Goal: Task Accomplishment & Management: Use online tool/utility

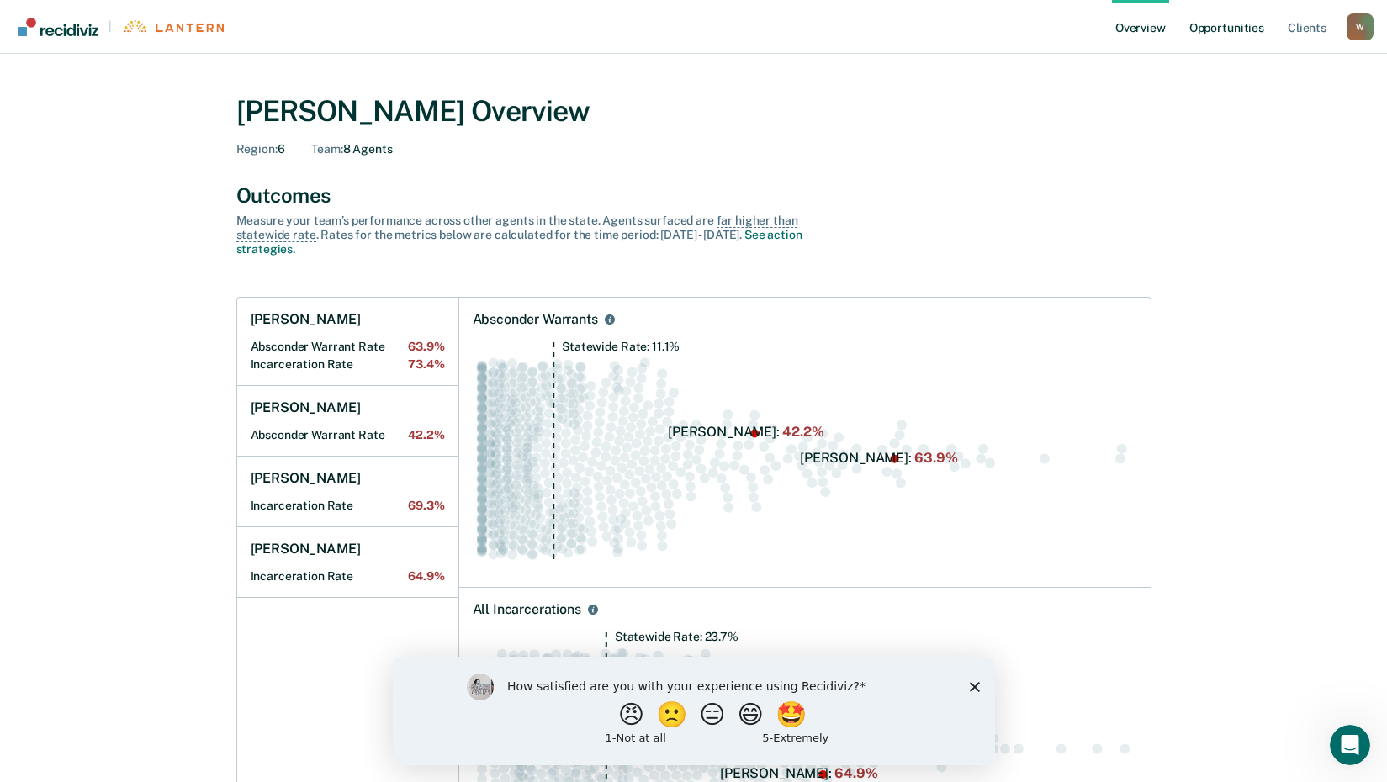
click at [1245, 26] on link "Opportunities" at bounding box center [1227, 27] width 82 height 54
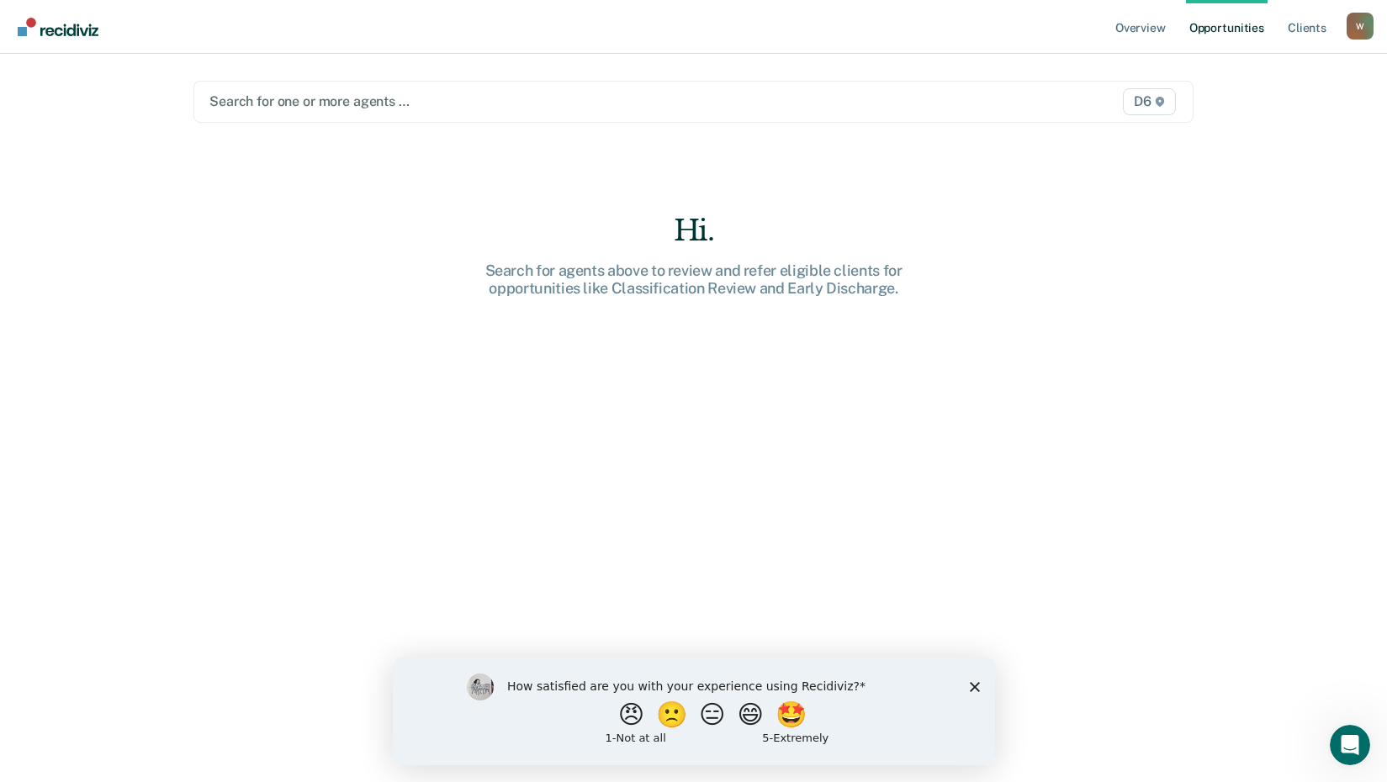
click at [335, 99] on div at bounding box center [547, 101] width 676 height 19
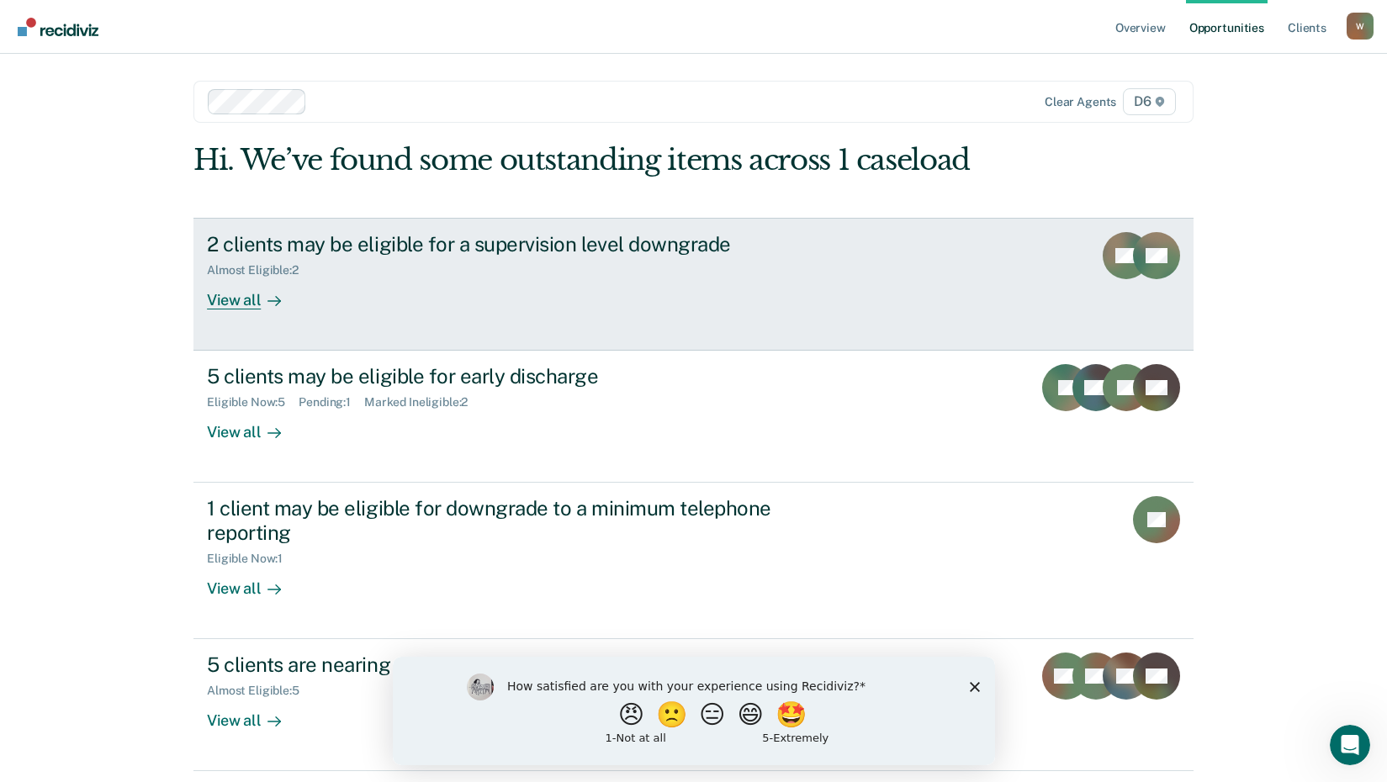
click at [215, 304] on div "View all" at bounding box center [254, 293] width 94 height 33
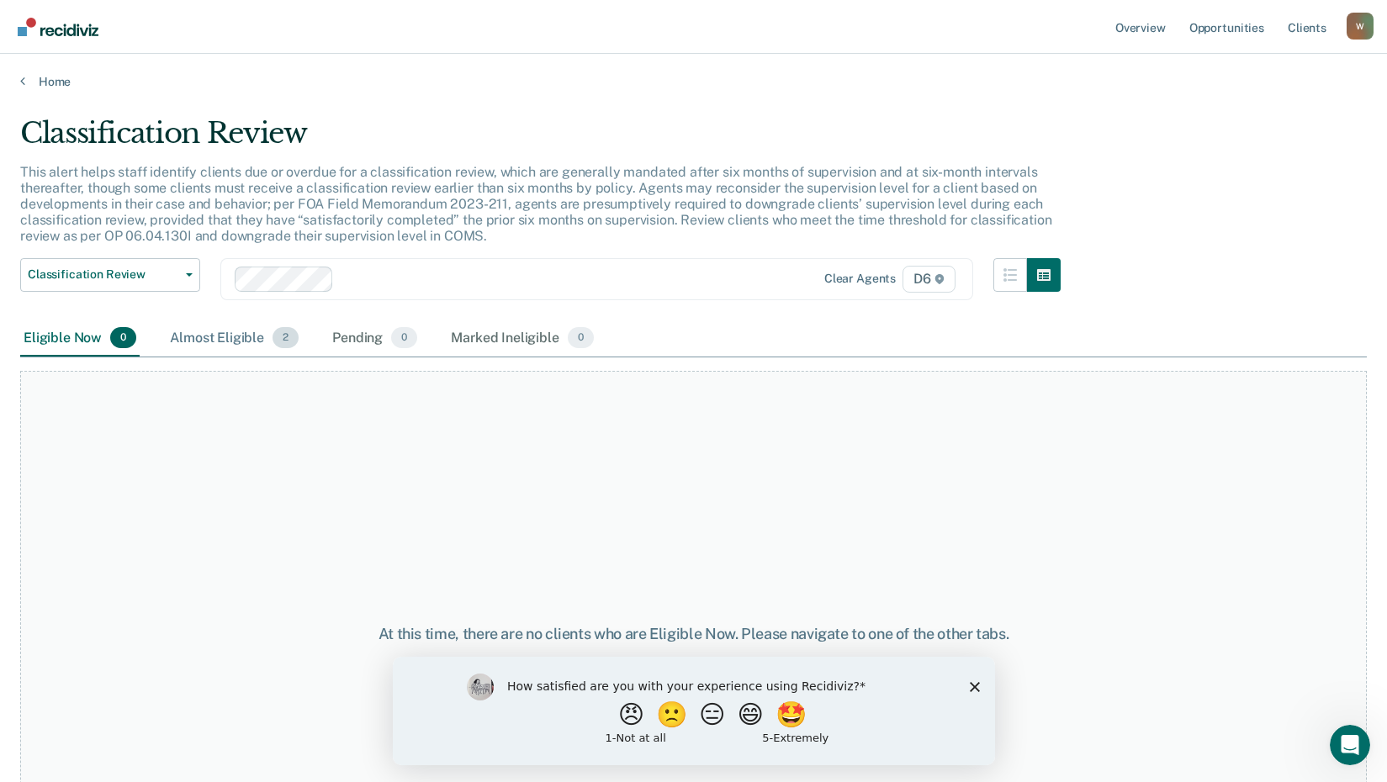
click at [213, 336] on div "Almost Eligible 2" at bounding box center [234, 339] width 135 height 37
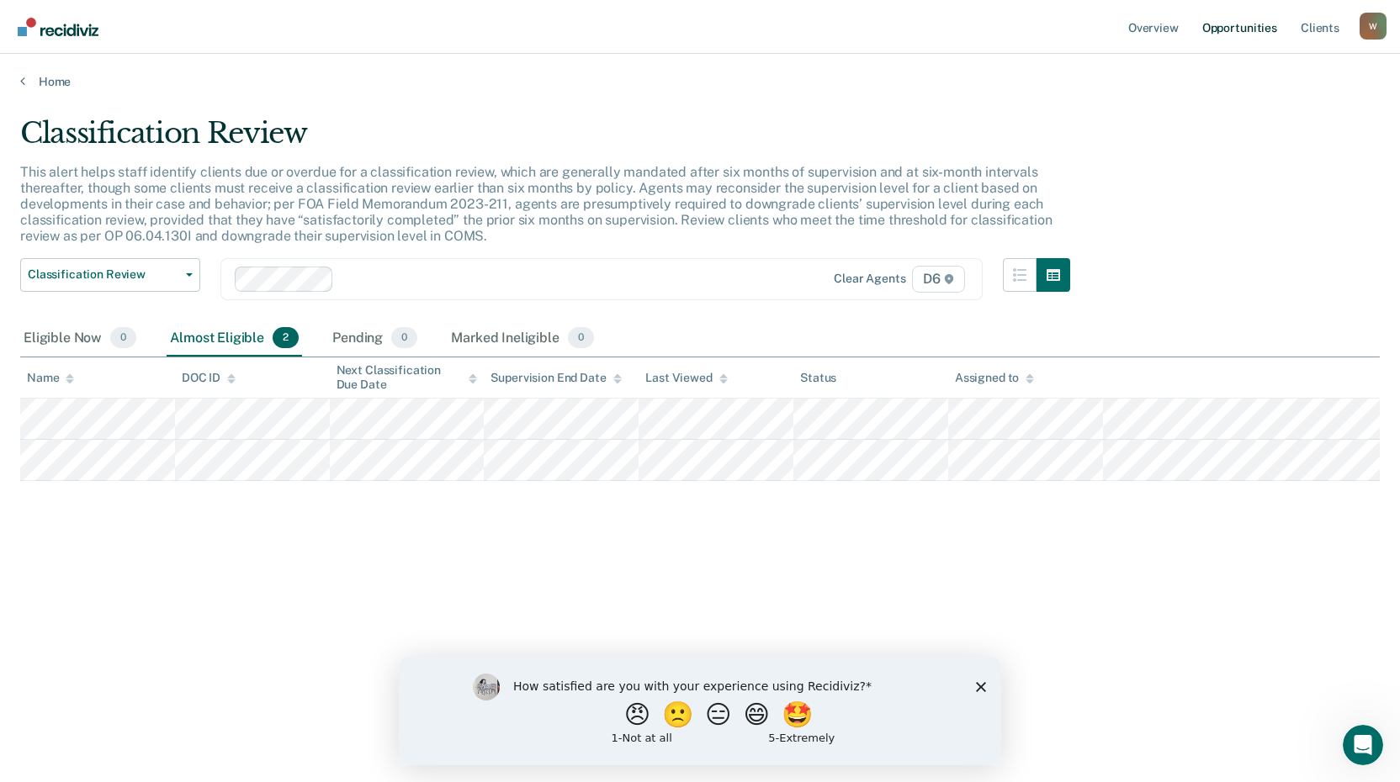
click at [1252, 25] on link "Opportunities" at bounding box center [1240, 27] width 82 height 54
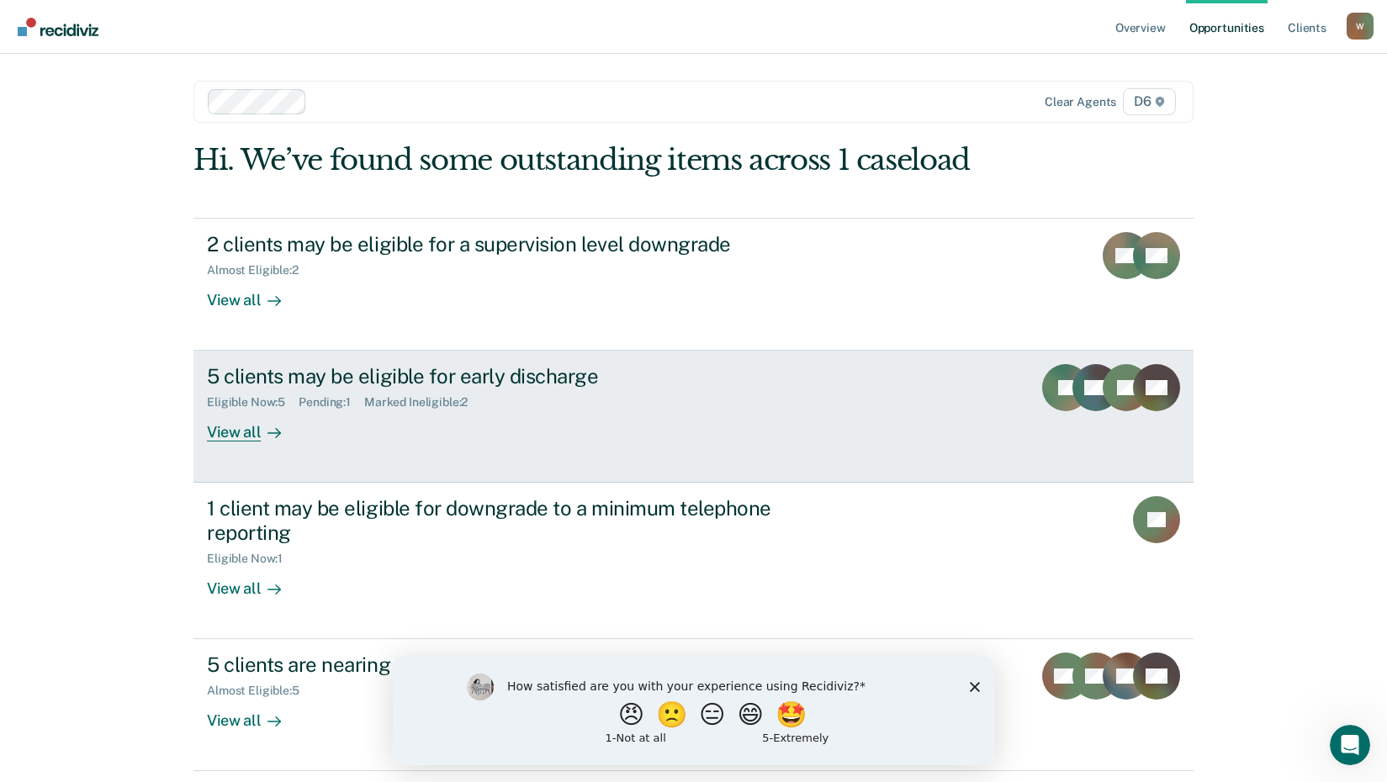
click at [236, 432] on div "View all" at bounding box center [254, 426] width 94 height 33
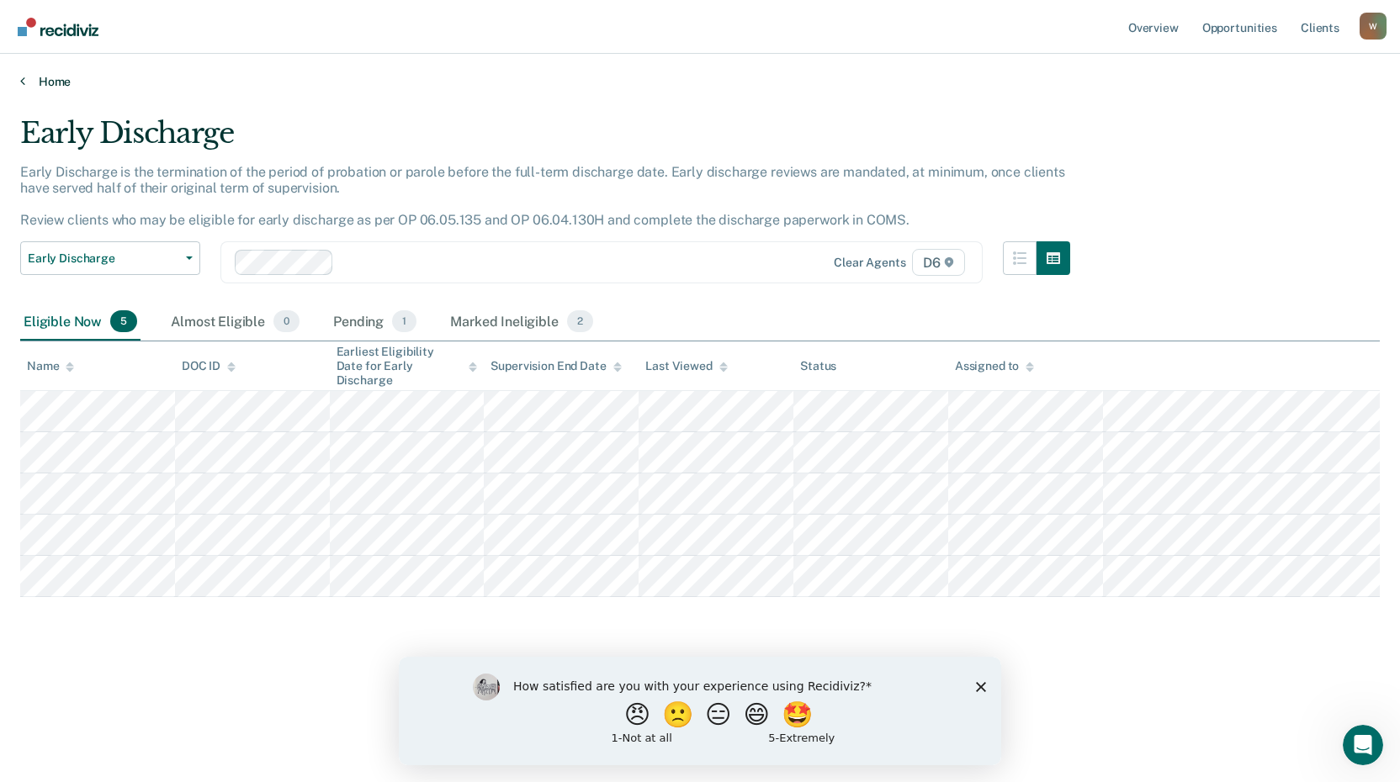
click at [46, 75] on link "Home" at bounding box center [700, 81] width 1360 height 15
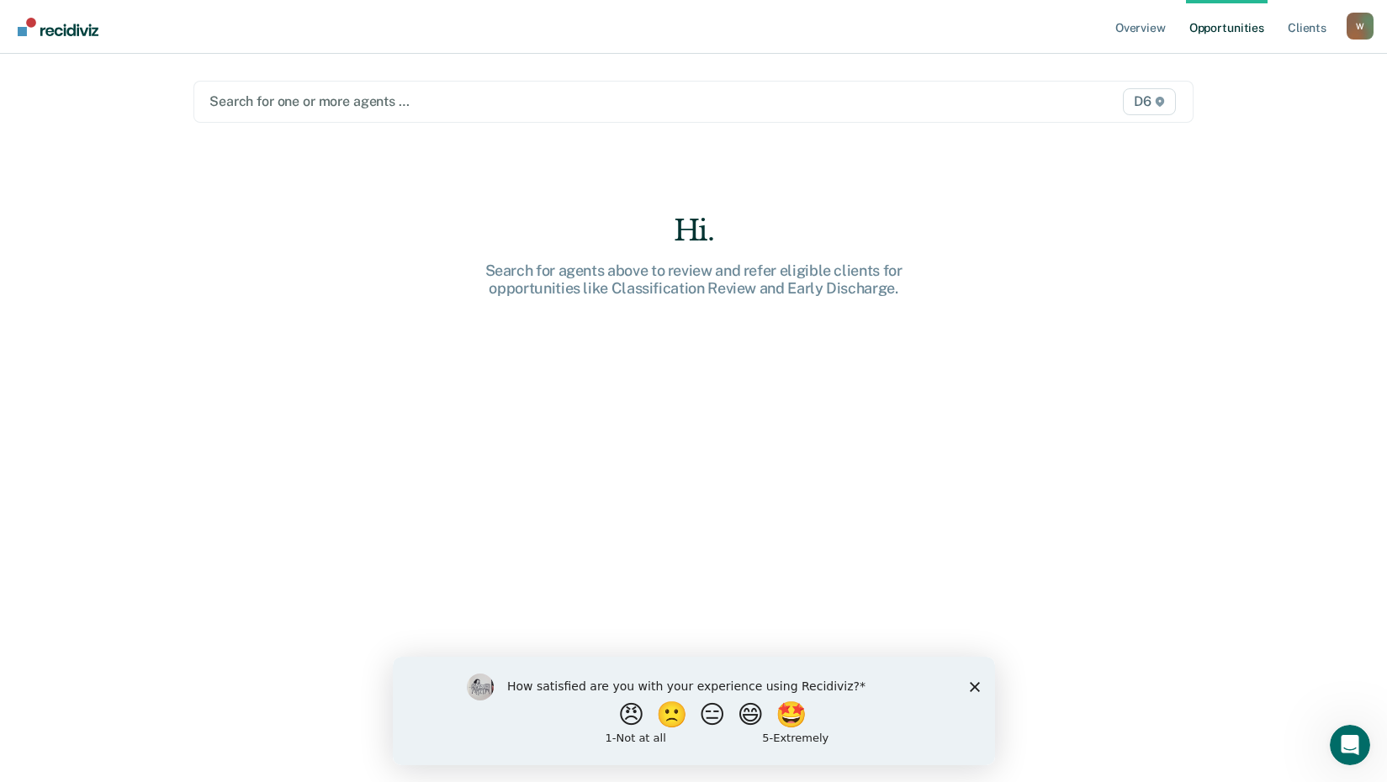
click at [274, 103] on div at bounding box center [547, 101] width 676 height 19
click at [277, 94] on div at bounding box center [547, 101] width 676 height 19
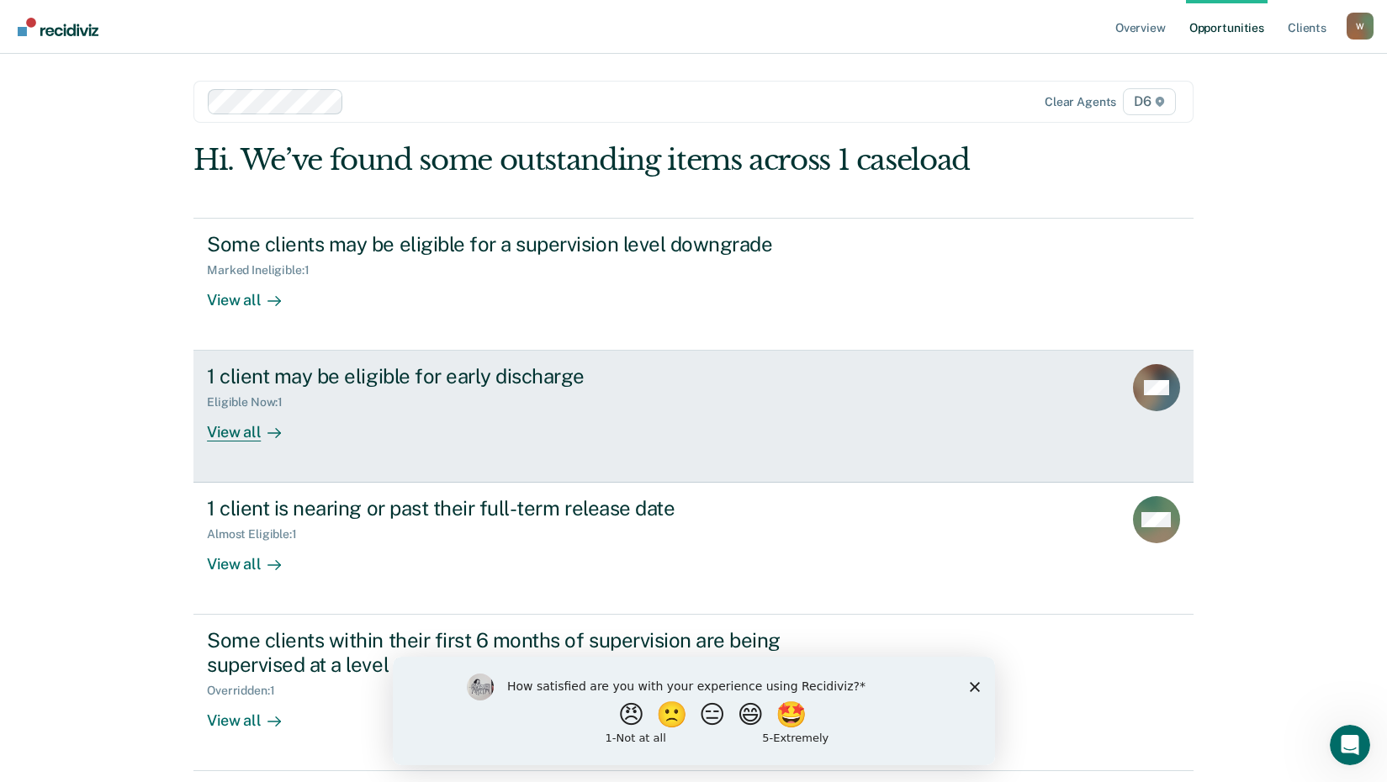
click at [231, 432] on div "View all" at bounding box center [254, 426] width 94 height 33
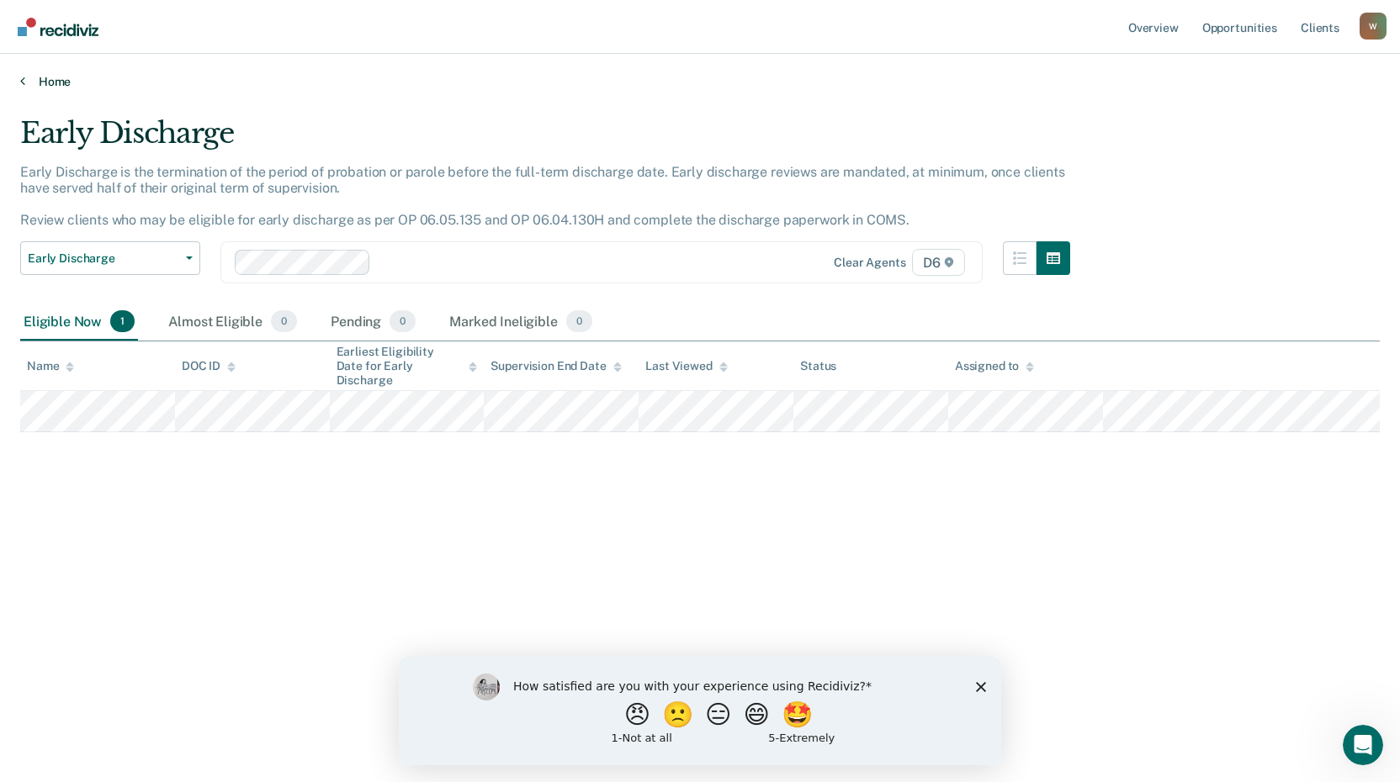
click at [41, 78] on link "Home" at bounding box center [700, 81] width 1360 height 15
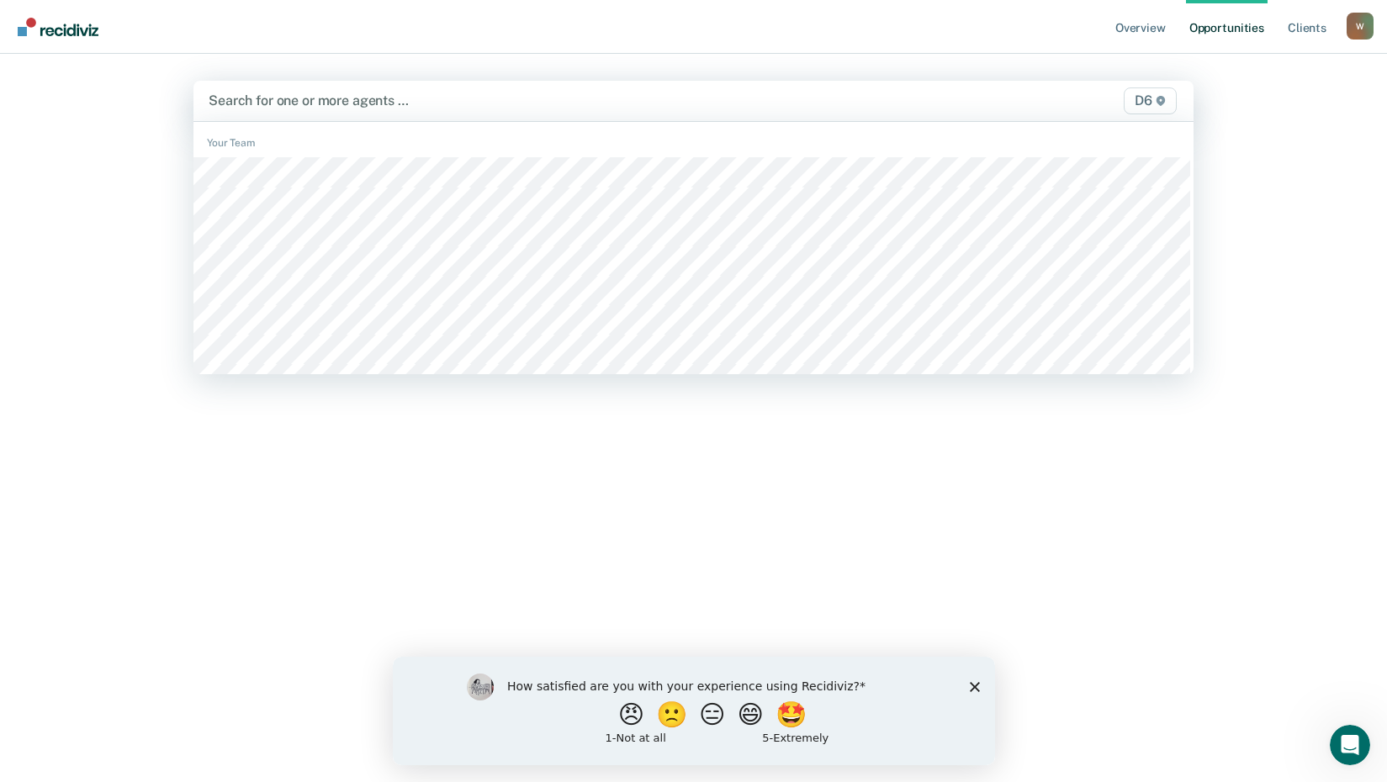
click at [270, 100] on div at bounding box center [548, 100] width 678 height 19
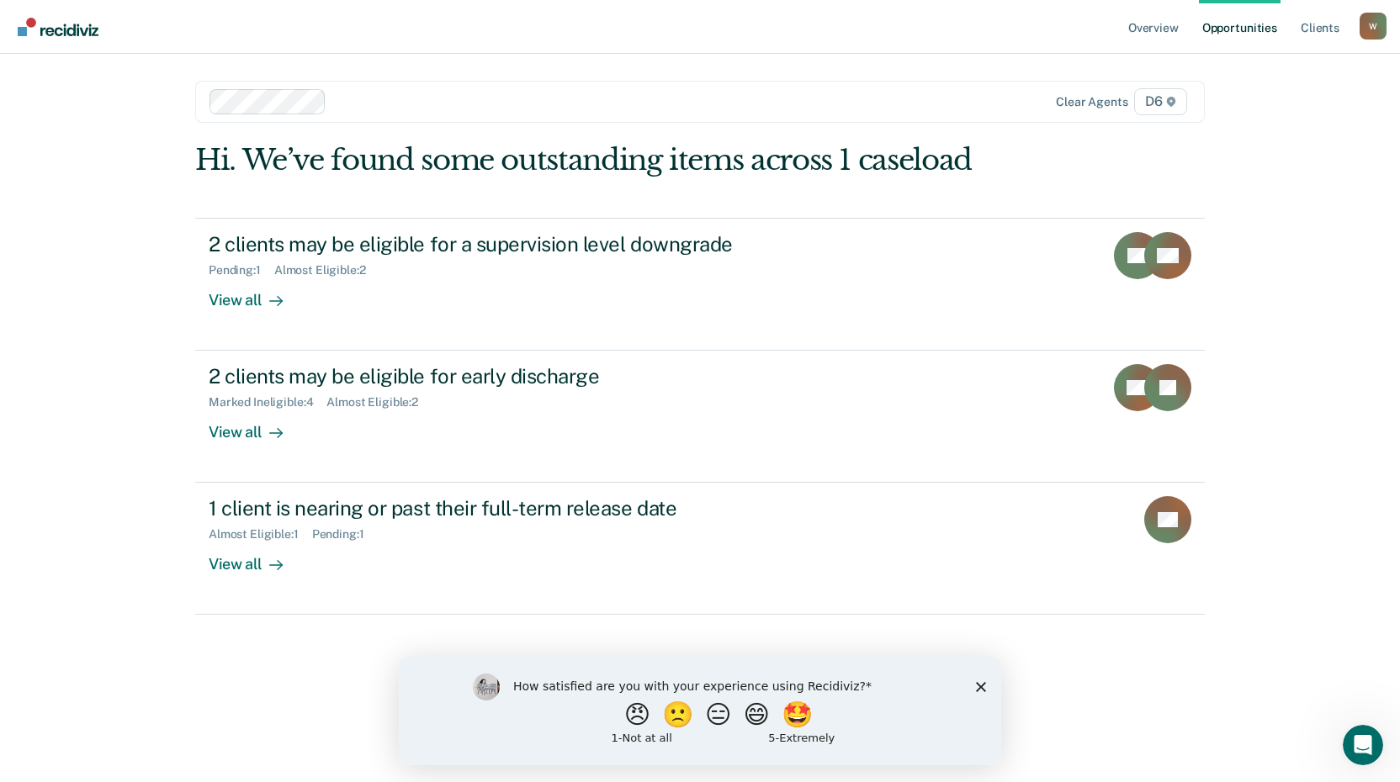
click at [363, 104] on div at bounding box center [613, 101] width 561 height 19
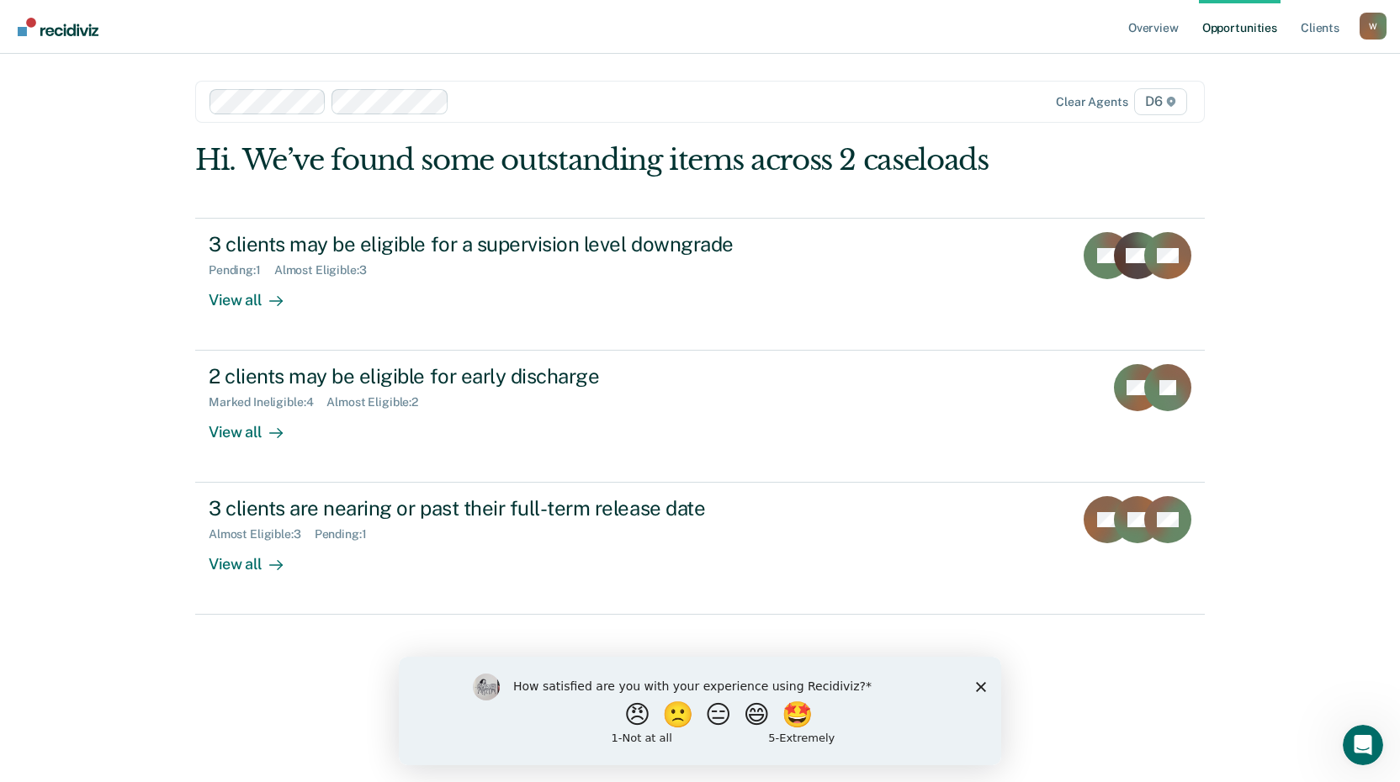
click at [474, 101] on div at bounding box center [675, 101] width 439 height 19
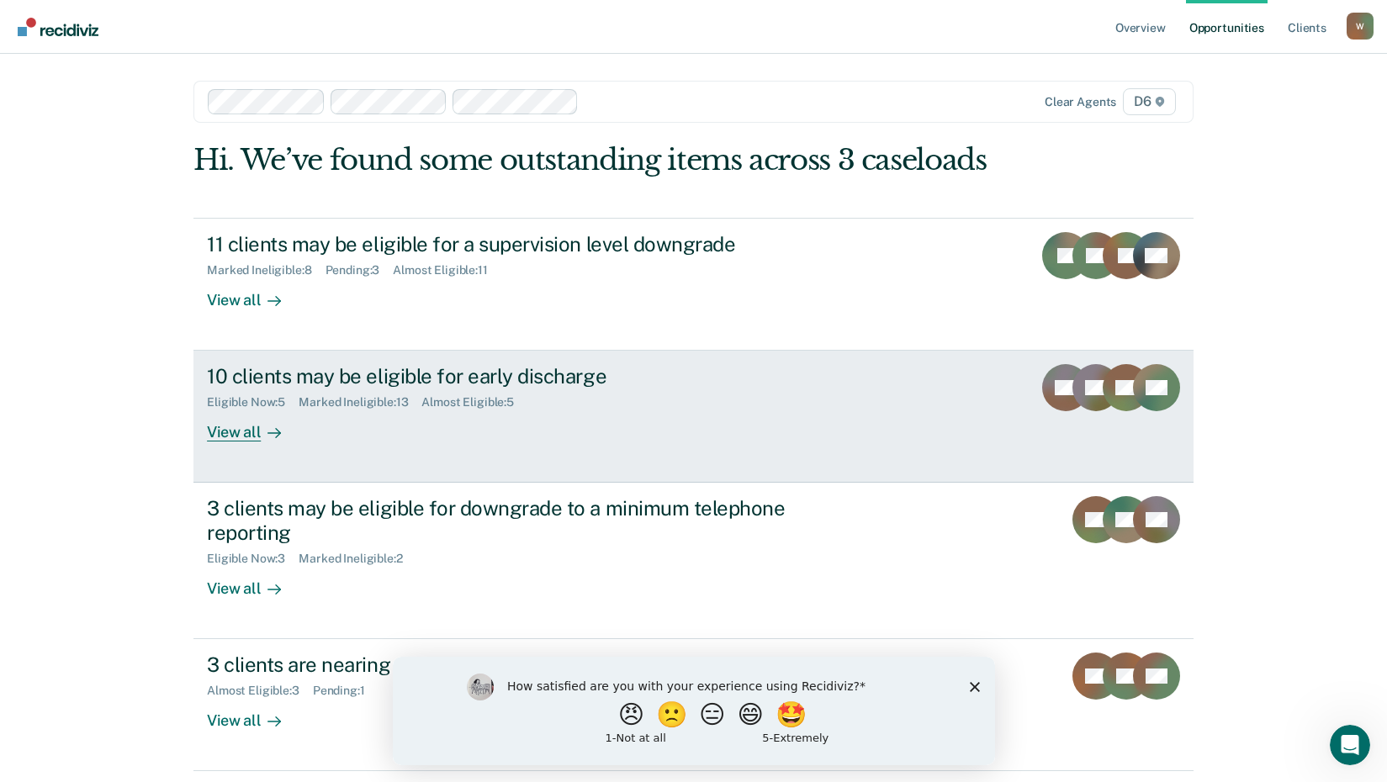
click at [229, 426] on div "View all" at bounding box center [254, 426] width 94 height 33
